Goal: Transaction & Acquisition: Book appointment/travel/reservation

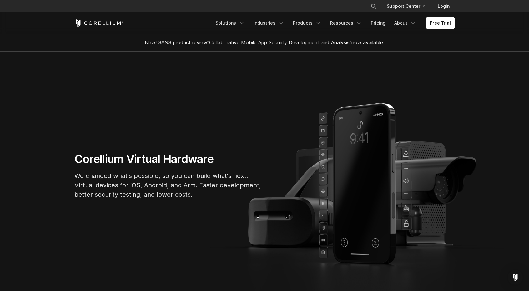
click at [448, 23] on link "Free Trial" at bounding box center [440, 23] width 28 height 11
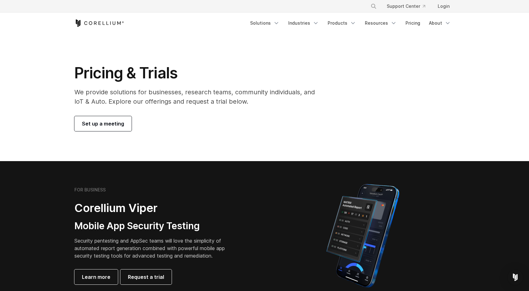
click at [109, 127] on span "Set up a meeting" at bounding box center [103, 124] width 42 height 8
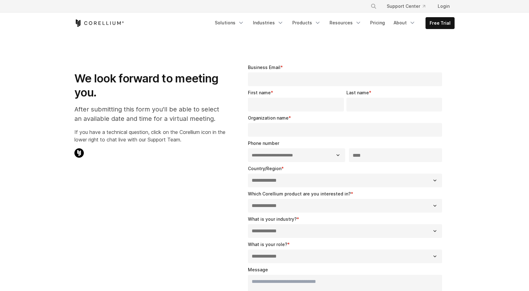
select select "**"
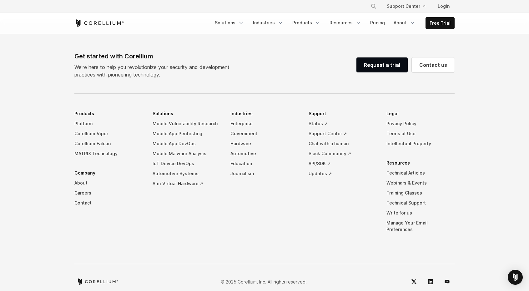
scroll to position [383, 0]
